Goal: Task Accomplishment & Management: Manage account settings

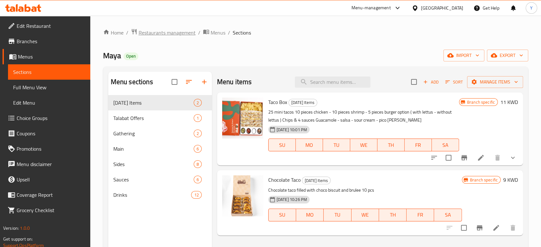
click at [170, 32] on span "Restaurants management" at bounding box center [167, 33] width 57 height 8
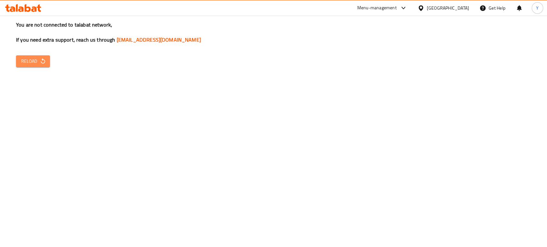
click at [44, 64] on span "Reload" at bounding box center [33, 61] width 24 height 8
click at [21, 64] on span "Reload" at bounding box center [33, 61] width 24 height 8
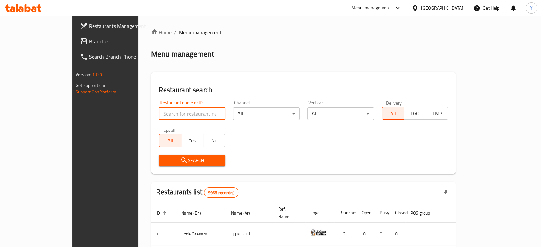
click at [165, 110] on input "search" at bounding box center [192, 113] width 67 height 13
click at [179, 114] on input "search" at bounding box center [192, 113] width 67 height 13
type input "ي"
click at [159, 111] on input "search" at bounding box center [192, 113] width 67 height 13
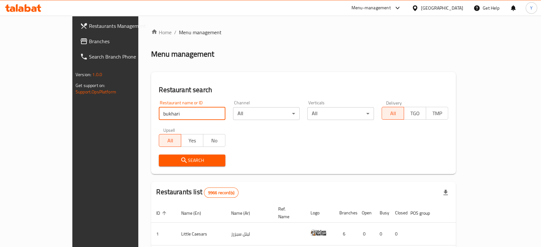
click button "Search" at bounding box center [192, 161] width 67 height 12
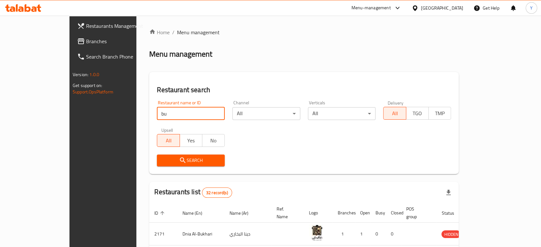
type input "b"
type input "i"
click button "Search" at bounding box center [191, 161] width 68 height 12
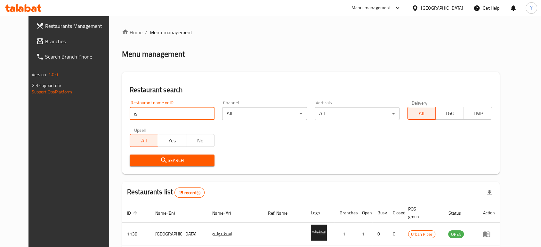
type input "i"
type input "f"
type input "n"
click button "Search" at bounding box center [172, 161] width 85 height 12
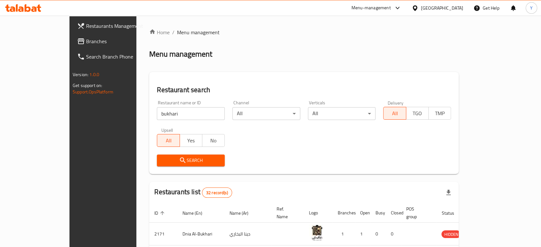
click at [276, 76] on div "Restaurant search Restaurant name or ID bukhari Restaurant name or ID Channel A…" at bounding box center [304, 123] width 310 height 102
click at [157, 111] on input "bukhari" at bounding box center [191, 113] width 68 height 13
click button "Search" at bounding box center [191, 161] width 68 height 12
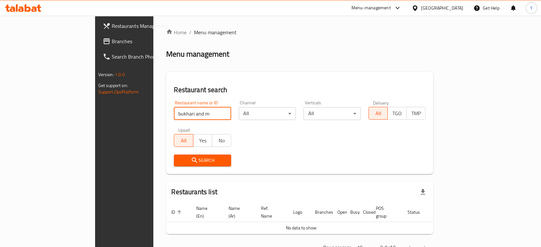
click button "Search" at bounding box center [202, 161] width 57 height 12
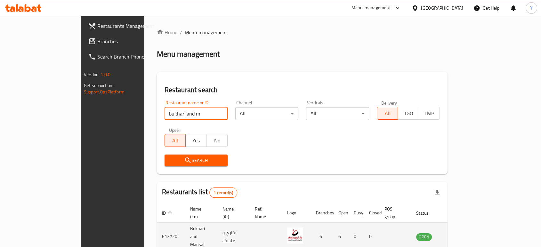
scroll to position [26, 0]
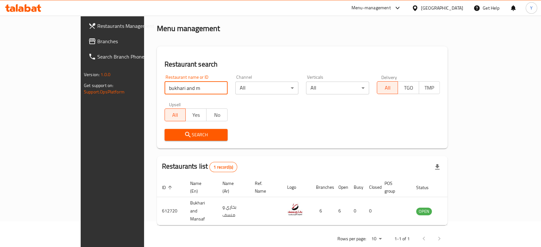
click at [168, 87] on input "bukhari and m" at bounding box center [196, 88] width 63 height 13
click at [168, 87] on input "bukhari" at bounding box center [196, 88] width 63 height 13
type input "="
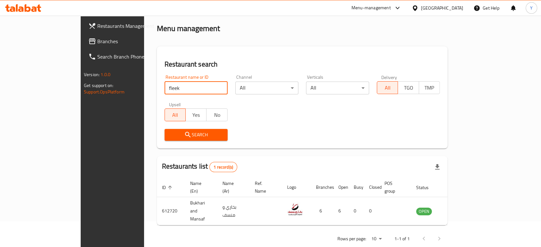
type input "fleek"
click button "Search" at bounding box center [196, 135] width 63 height 12
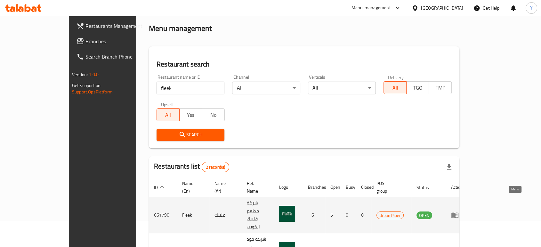
click at [459, 211] on icon "enhanced table" at bounding box center [455, 215] width 8 height 8
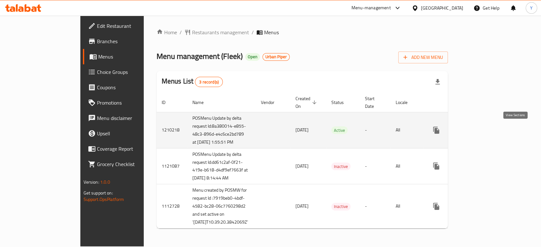
click at [487, 128] on icon "enhanced table" at bounding box center [483, 131] width 8 height 8
